Goal: Navigation & Orientation: Find specific page/section

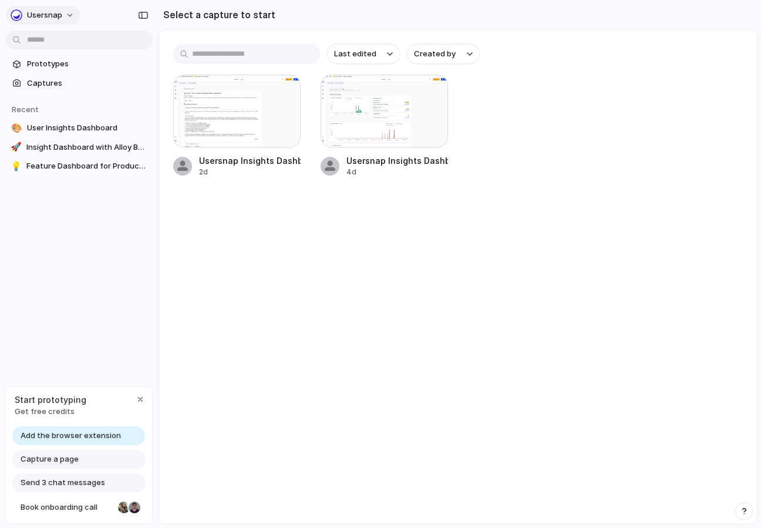
click at [63, 12] on button "Usersnap" at bounding box center [43, 15] width 75 height 19
click at [255, 296] on div "Settings Invite members Change theme Sign out" at bounding box center [380, 264] width 761 height 528
click at [71, 64] on span "Prototypes" at bounding box center [87, 64] width 121 height 12
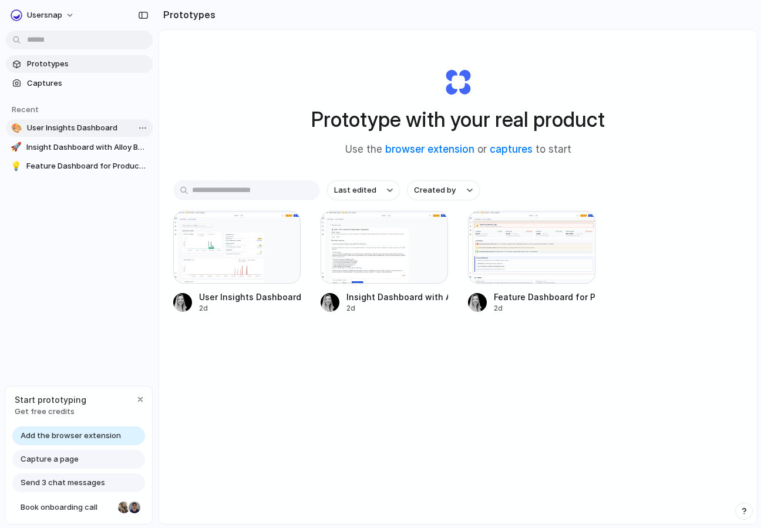
click at [75, 129] on span "User Insights Dashboard" at bounding box center [87, 128] width 121 height 12
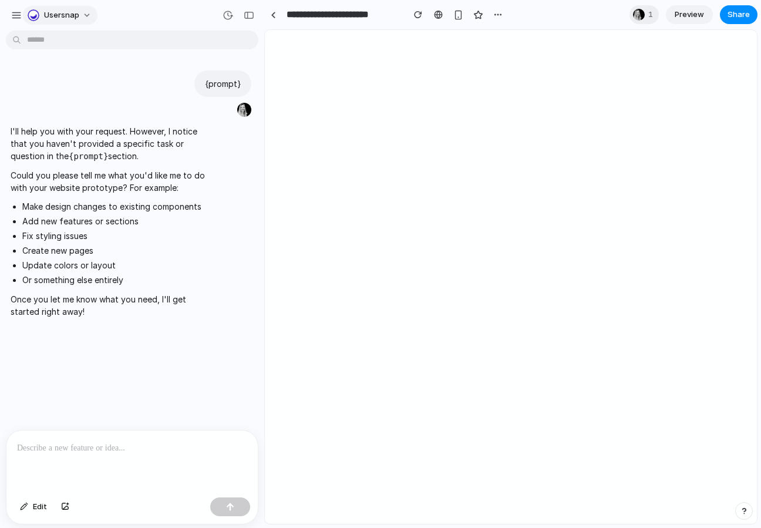
click at [76, 16] on span "Usersnap" at bounding box center [61, 15] width 35 height 12
click at [116, 14] on div "Settings Invite members Change theme Sign out" at bounding box center [380, 264] width 761 height 528
